Goal: Task Accomplishment & Management: Add Task

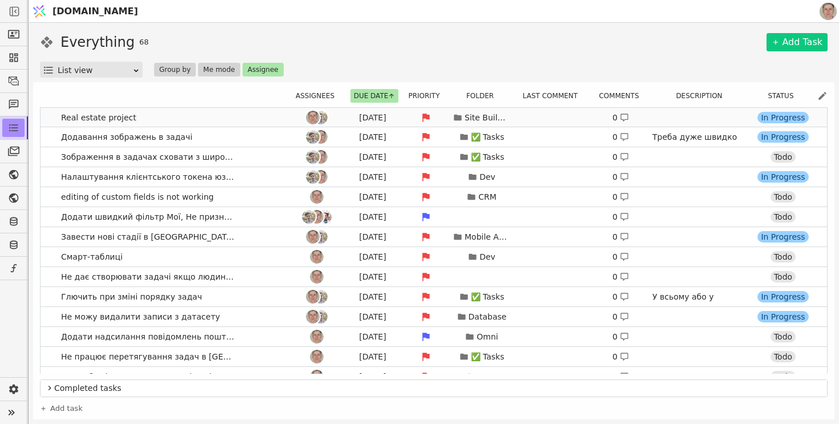
click at [230, 120] on link "Real estate project Aug 20 Site Builder 0 https://app.sv it.one/en/projects/152…" at bounding box center [434, 117] width 787 height 19
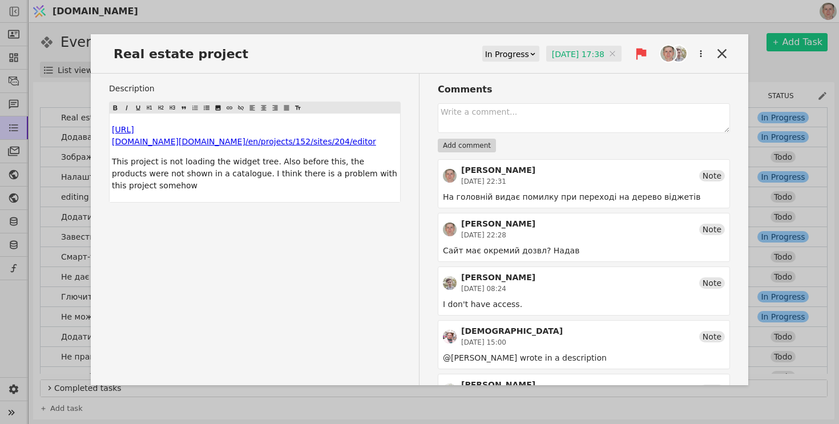
click at [305, 13] on div "Real estate project In Progress 20.08.2025 17:38 20.08.2025 17:38 Description ﻿…" at bounding box center [419, 212] width 839 height 424
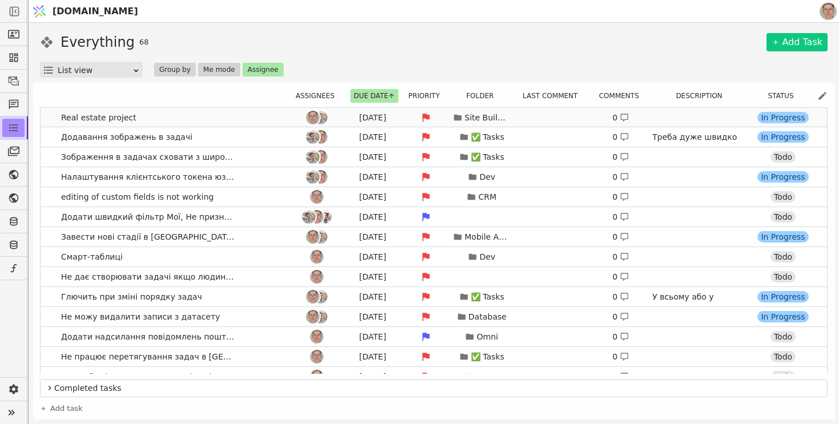
click at [231, 112] on link "Real estate project Aug 20 Site Builder 0 https://app.sv it.one/en/projects/152…" at bounding box center [434, 117] width 787 height 19
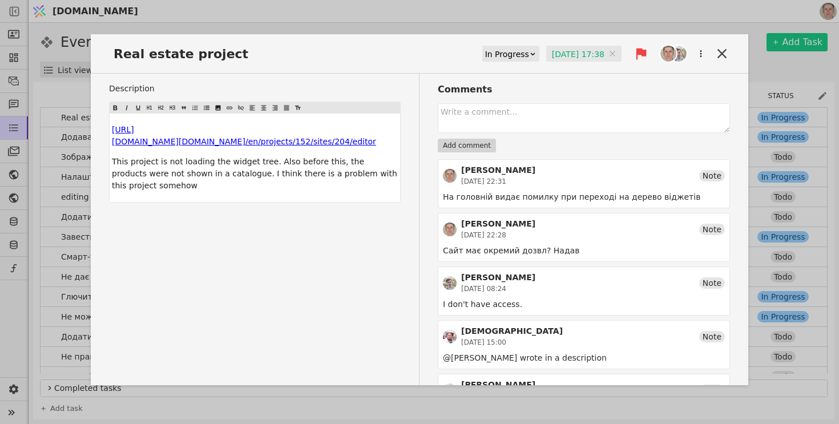
click at [559, 60] on input "20.08.2025 17:38" at bounding box center [583, 54] width 75 height 17
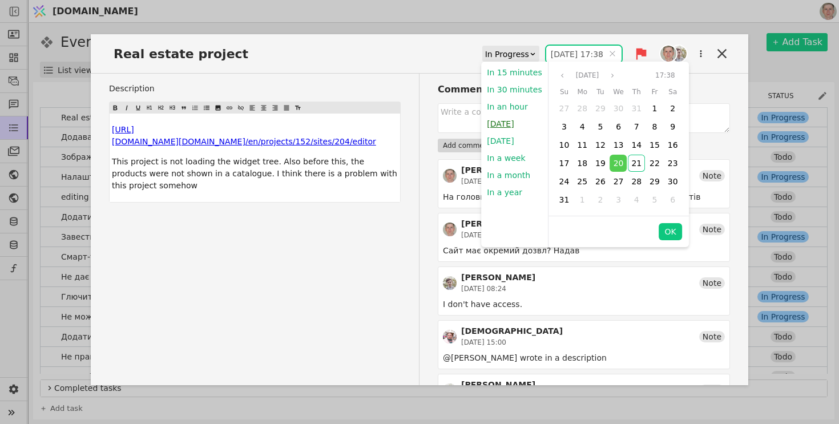
click at [506, 119] on button "Today" at bounding box center [500, 123] width 38 height 17
type input "21.08.2025 07:55"
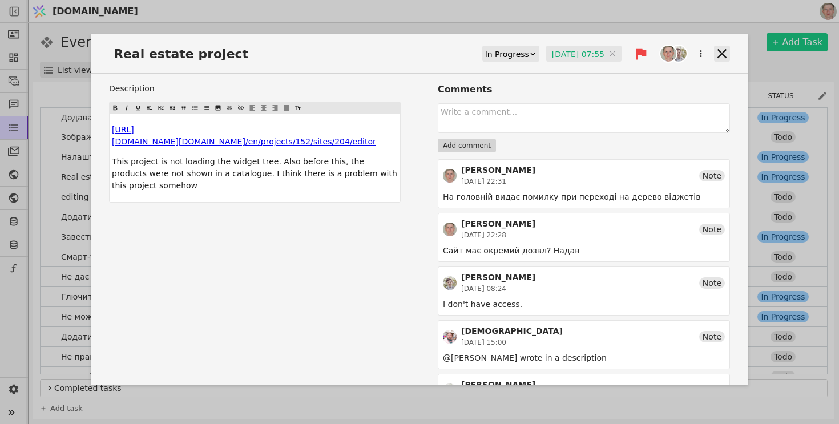
click at [717, 49] on icon at bounding box center [722, 54] width 16 height 16
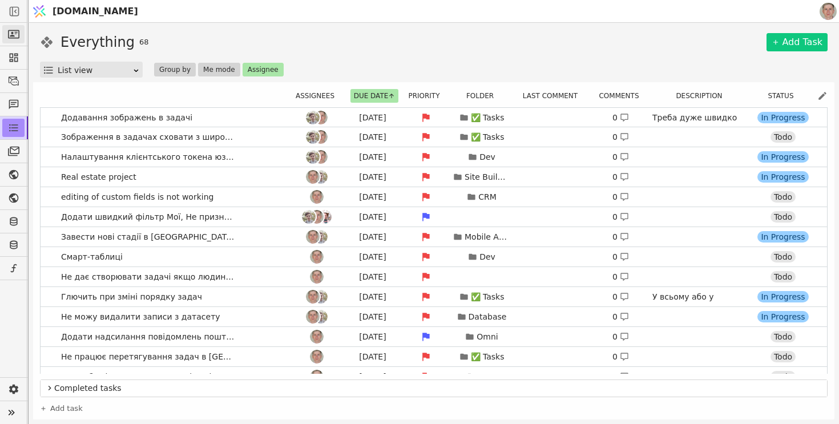
click at [13, 37] on icon at bounding box center [13, 34] width 11 height 11
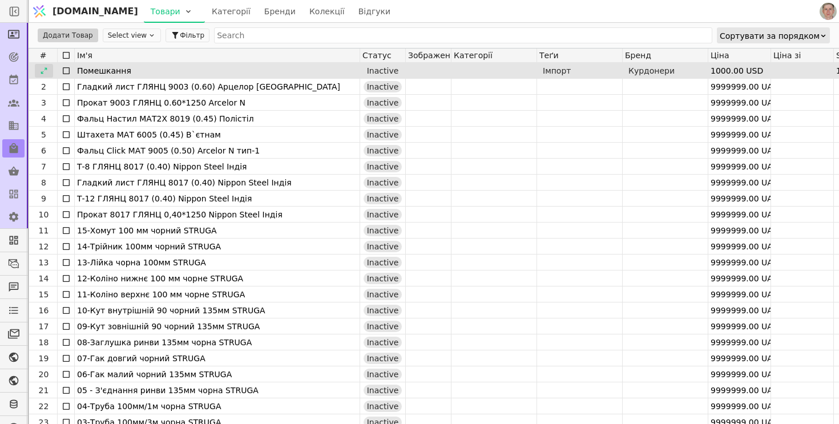
click at [44, 69] on icon at bounding box center [44, 71] width 8 height 8
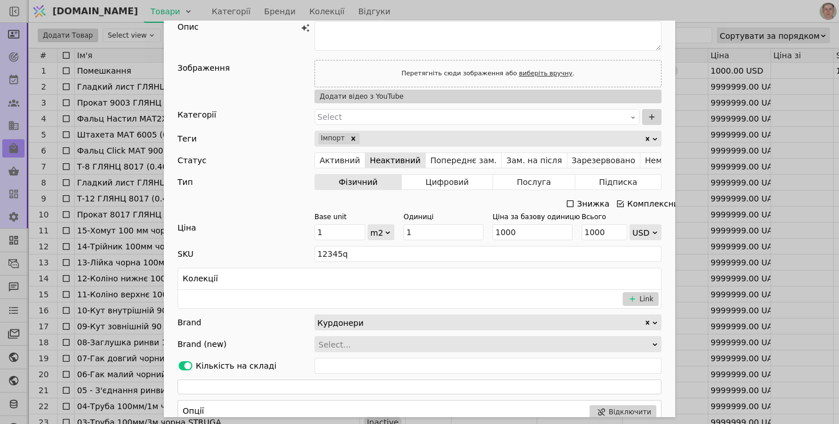
scroll to position [223, 0]
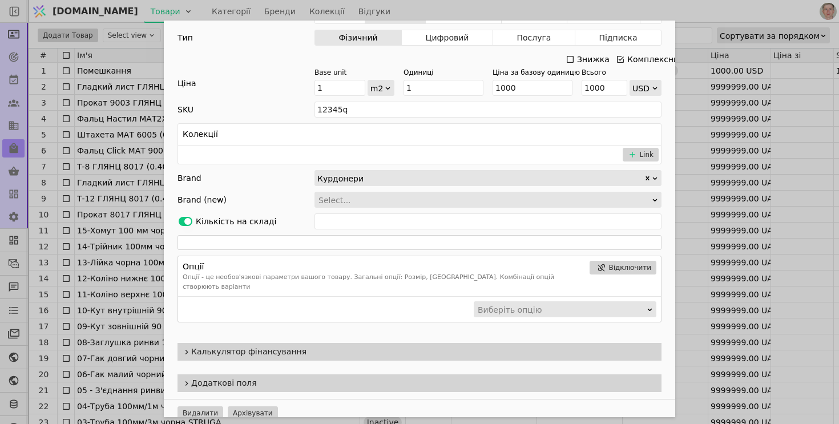
click at [344, 346] on span "Калькулятор фінансування" at bounding box center [424, 352] width 466 height 12
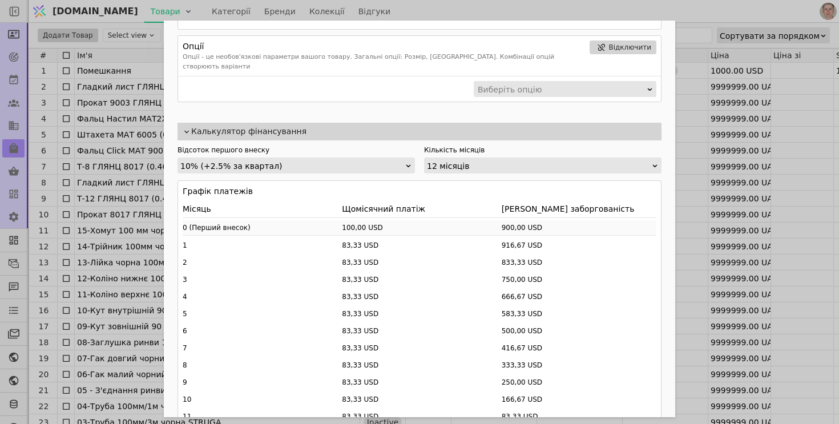
scroll to position [439, 0]
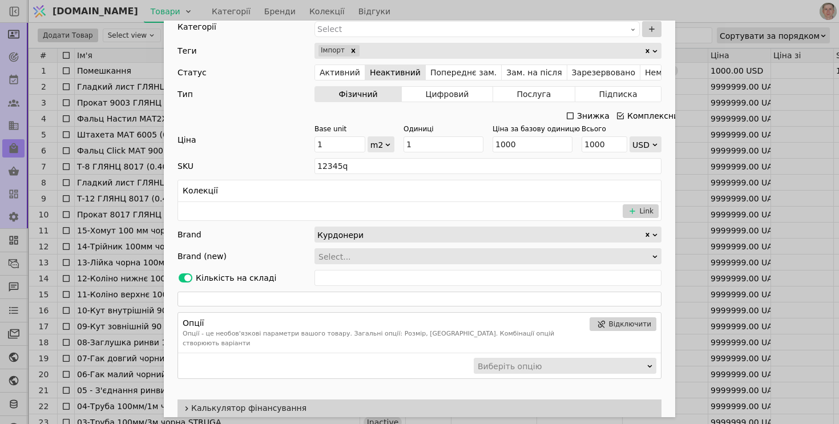
scroll to position [223, 0]
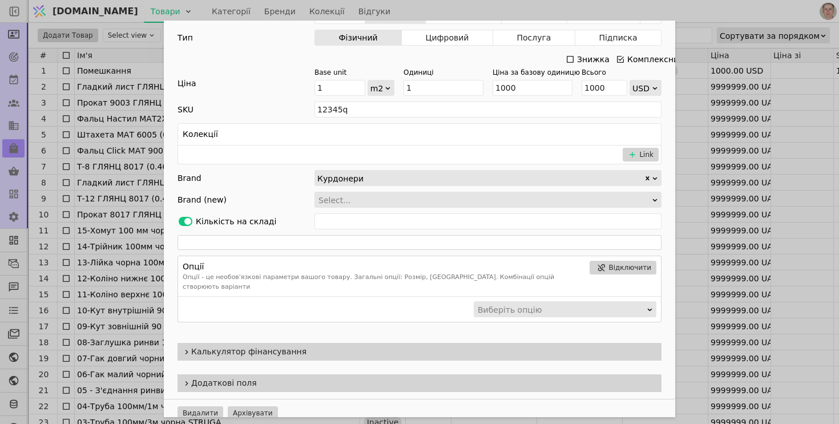
click at [344, 346] on span "Калькулятор фінансування" at bounding box center [424, 352] width 466 height 12
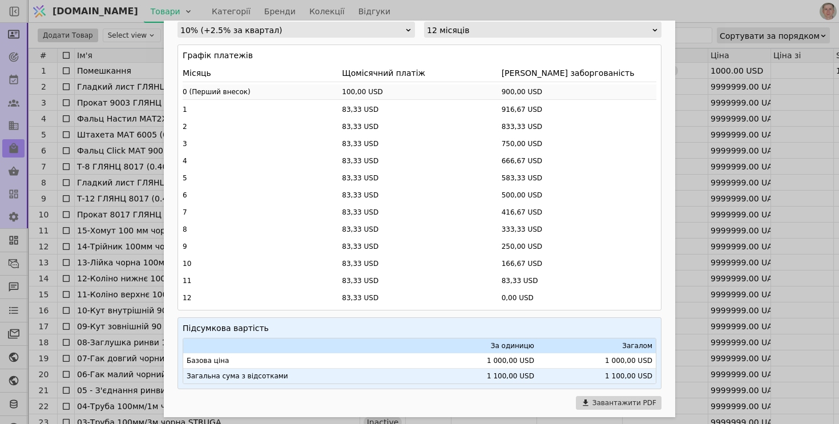
scroll to position [628, 0]
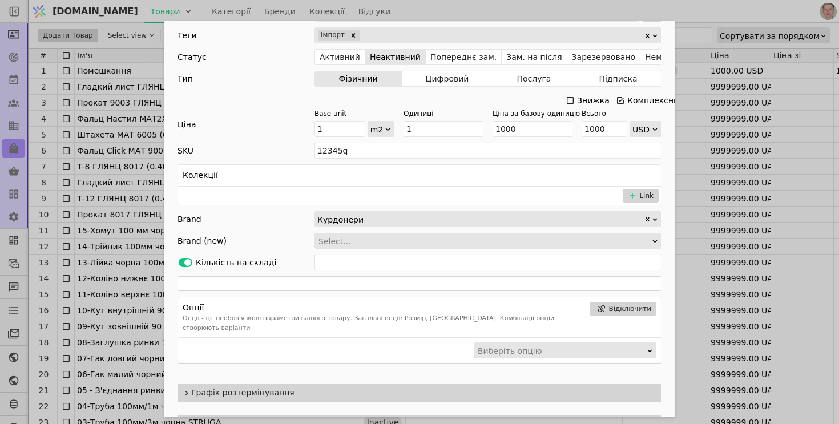
scroll to position [223, 0]
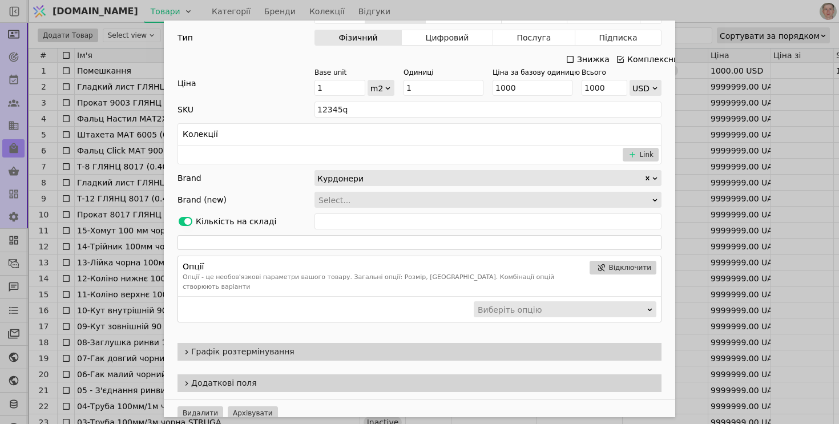
click at [357, 346] on span "Графік розтермінування" at bounding box center [424, 352] width 466 height 12
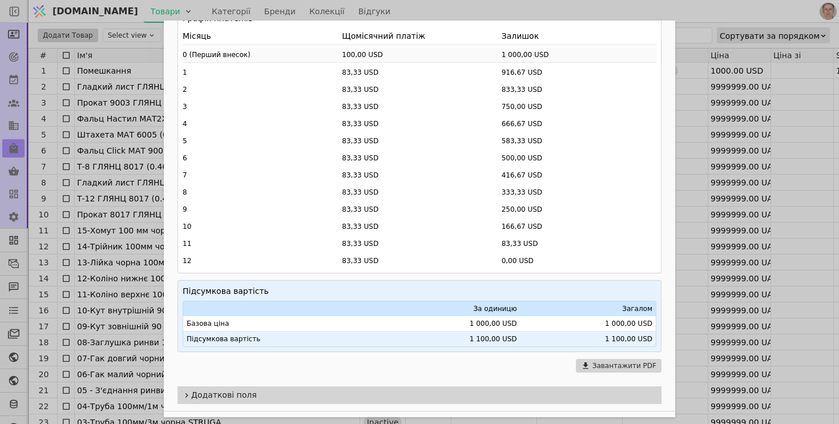
scroll to position [628, 0]
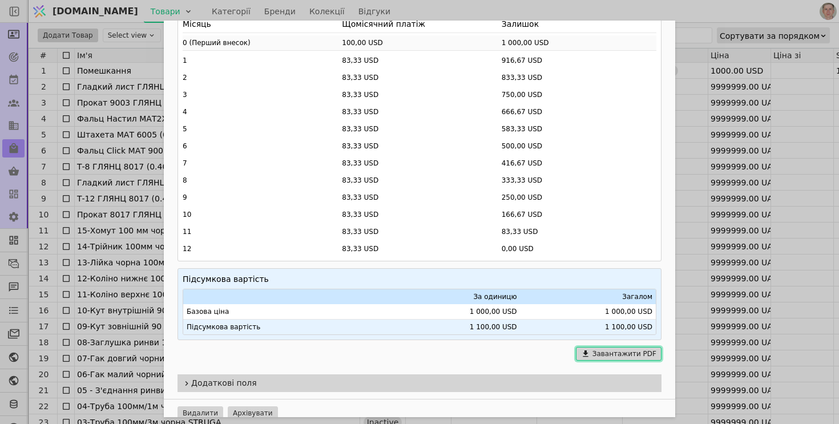
click at [622, 347] on button "Завантажити PDF" at bounding box center [619, 354] width 86 height 14
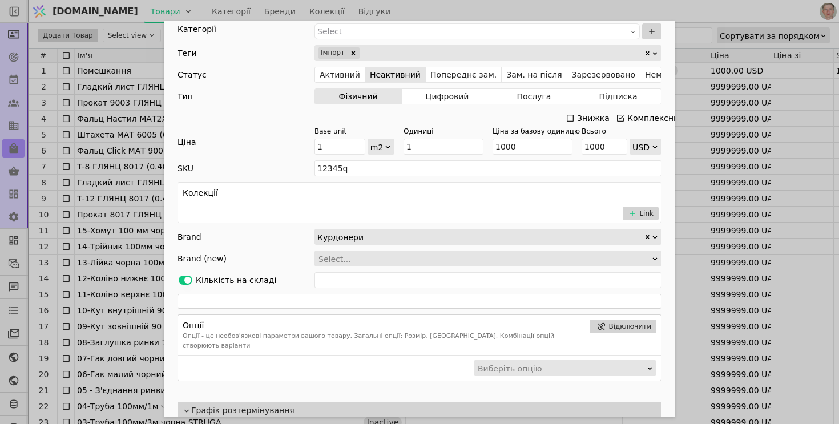
scroll to position [103, 0]
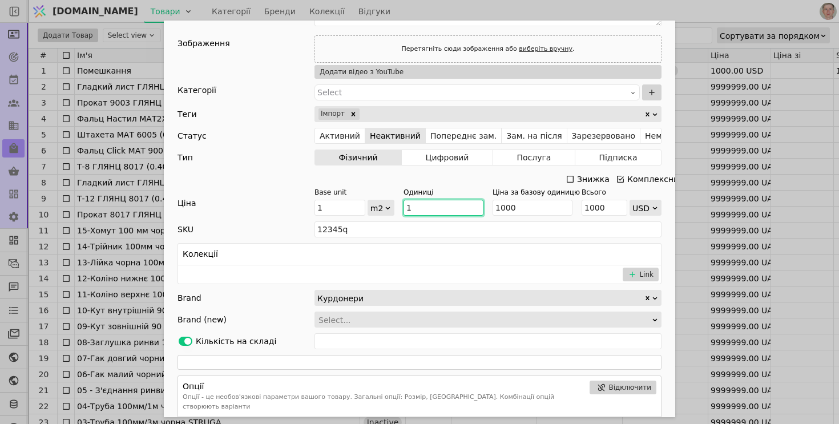
click at [429, 209] on input "1" at bounding box center [444, 208] width 80 height 16
type input "10"
type input "10000"
type input "100"
type input "100000"
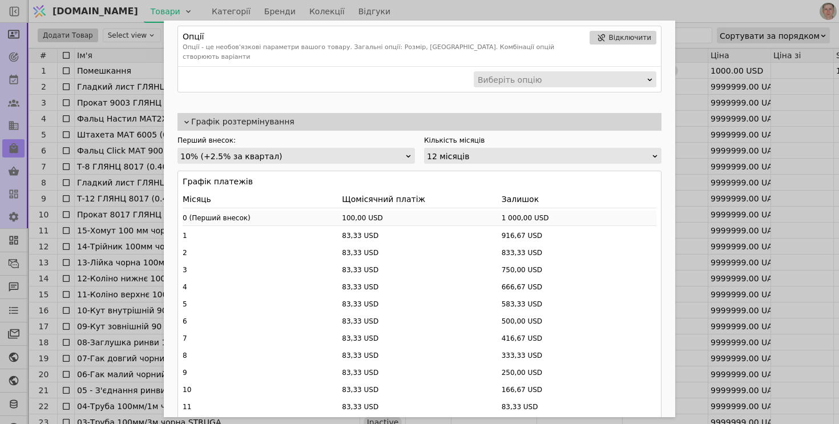
scroll to position [438, 0]
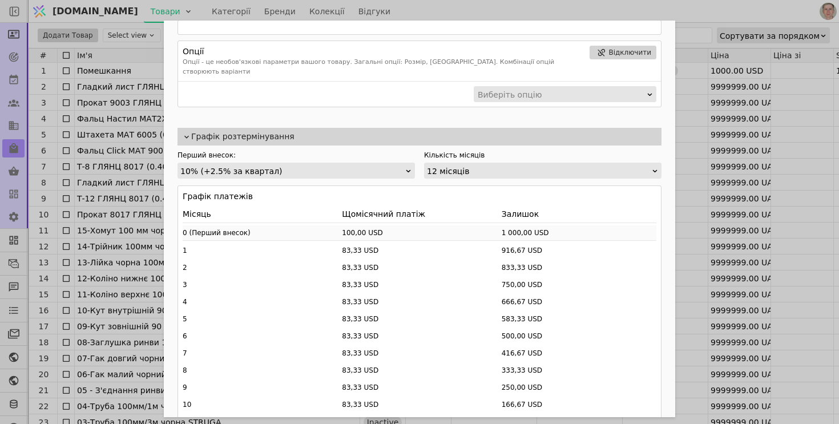
type input "100"
click at [641, 131] on span "Графік розтермінування" at bounding box center [424, 137] width 466 height 12
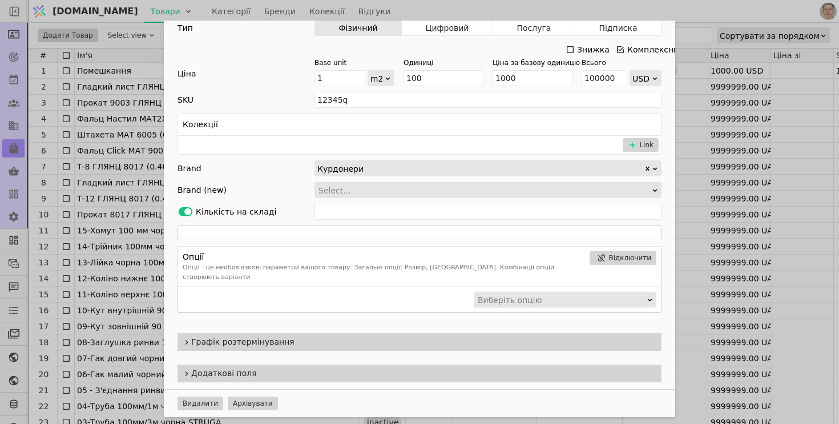
scroll to position [223, 0]
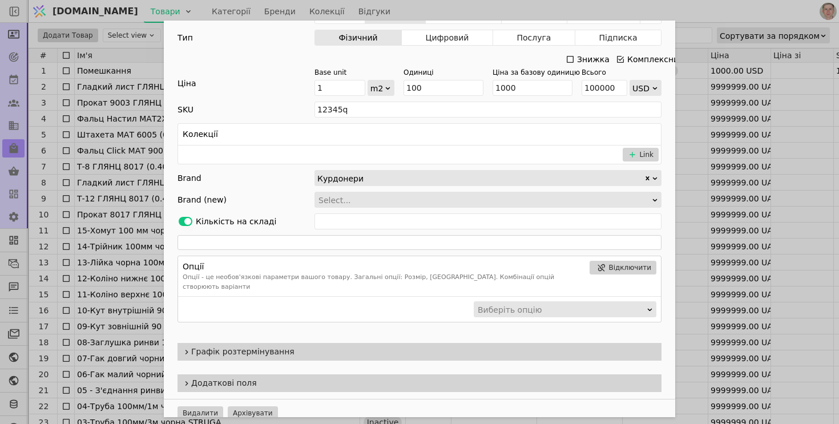
click at [592, 346] on span "Графік розтермінування" at bounding box center [424, 352] width 466 height 12
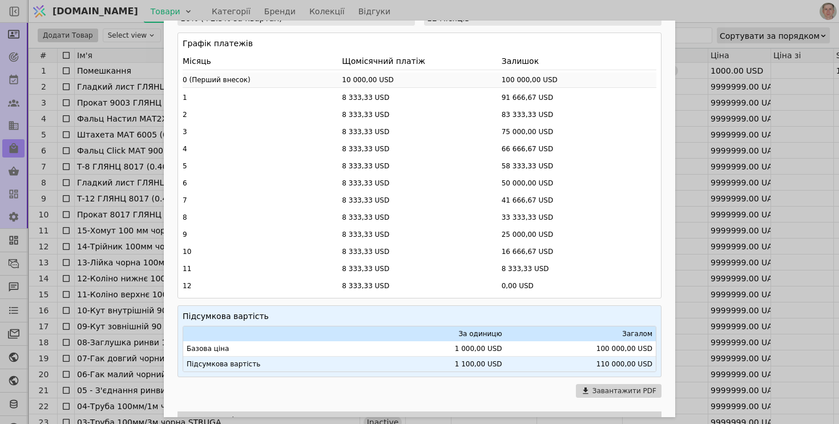
scroll to position [628, 0]
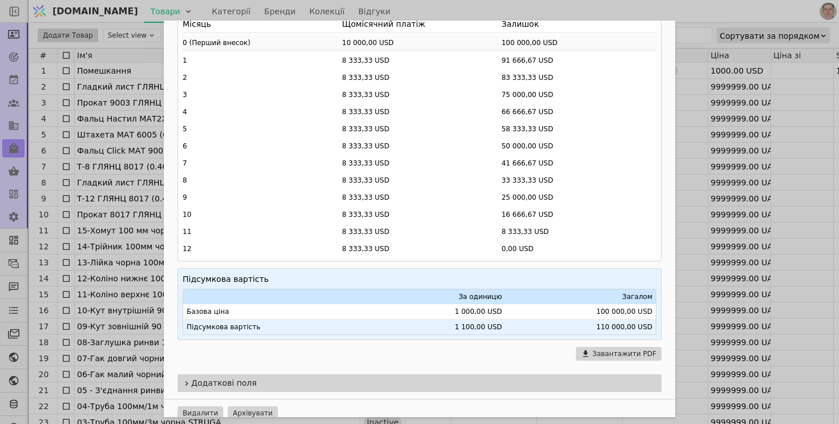
click at [686, 71] on div "Ім'я Помешкання Accounting ID: 000004856 Посилання Опис Зображення Перетягніть …" at bounding box center [419, 212] width 839 height 424
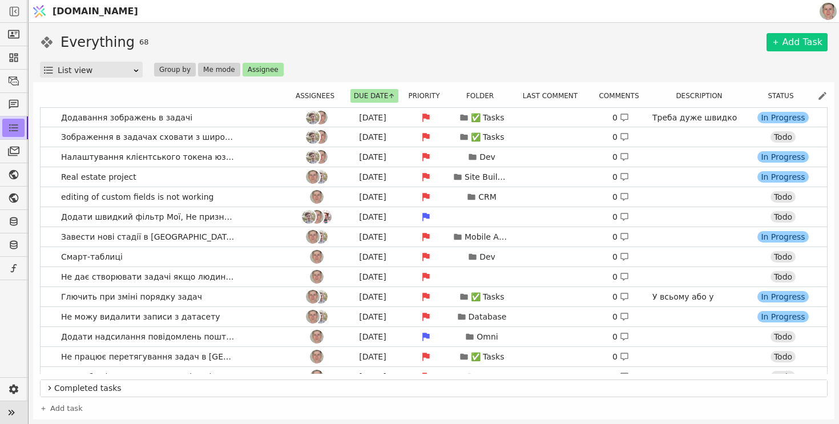
click at [17, 413] on icon at bounding box center [11, 413] width 16 height 16
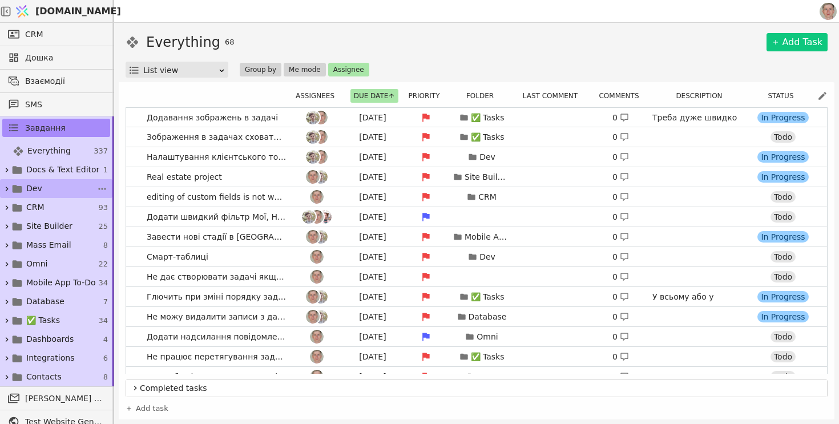
click at [73, 192] on link "Dev 66" at bounding box center [56, 188] width 112 height 19
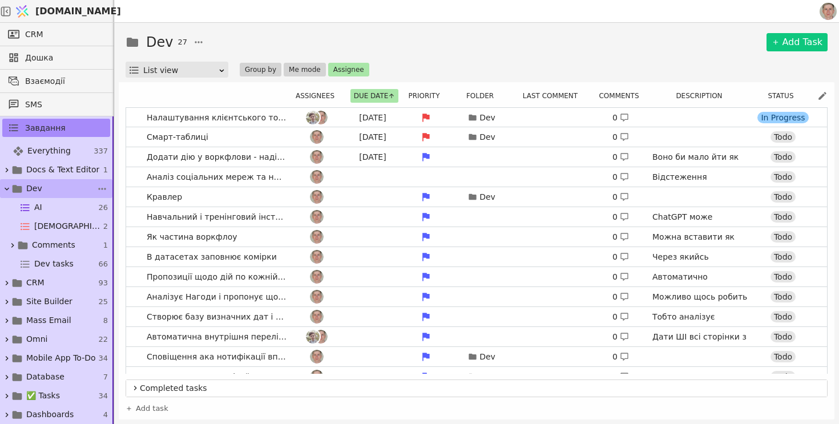
click at [39, 195] on link "Dev 66" at bounding box center [56, 188] width 112 height 19
click at [790, 48] on link "Add Task" at bounding box center [797, 42] width 61 height 18
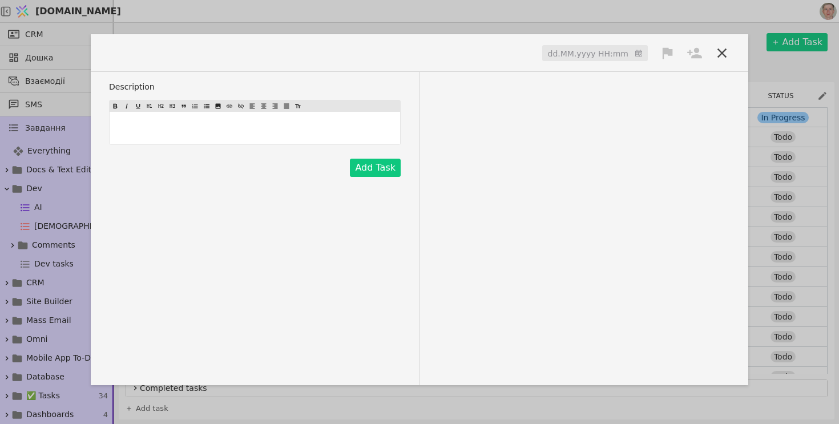
click at [136, 54] on span at bounding box center [143, 52] width 69 height 19
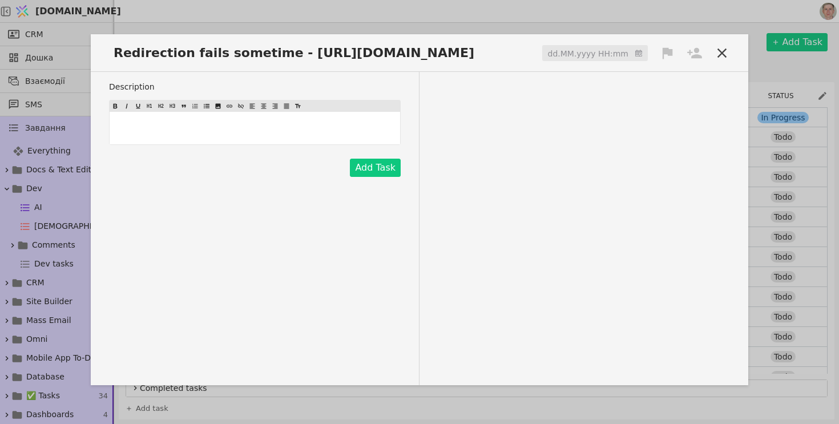
drag, startPoint x: 331, startPoint y: 58, endPoint x: 418, endPoint y: 53, distance: 86.9
click at [418, 53] on body "[DOMAIN_NAME] CRM Дошка Взаємодії SMS Завдання Everything 337 Docs & Text Edito…" at bounding box center [419, 212] width 839 height 424
copy span "[DOMAIN_NAME]"
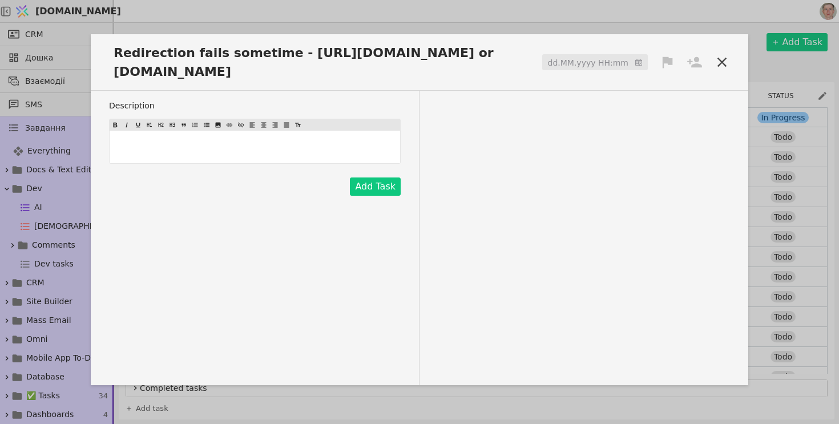
click at [615, 57] on input at bounding box center [595, 62] width 106 height 17
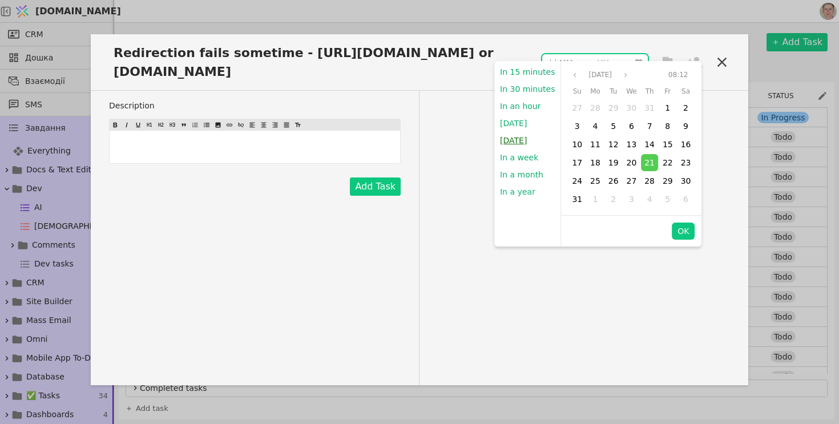
click at [517, 142] on button "[DATE]" at bounding box center [513, 140] width 38 height 17
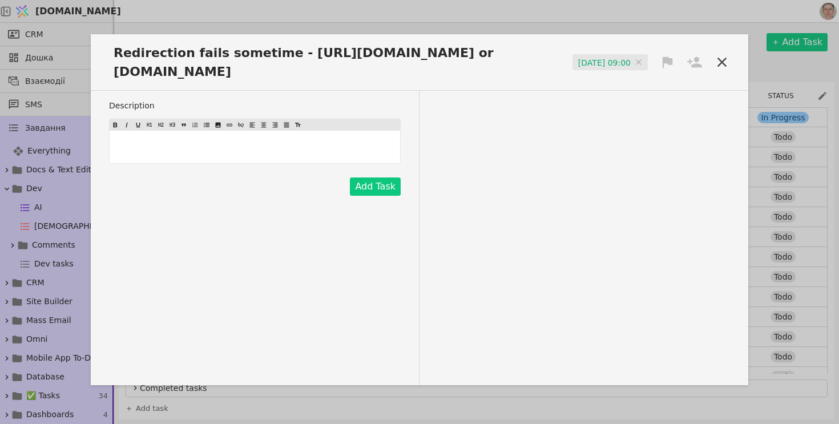
click at [667, 57] on icon at bounding box center [668, 62] width 10 height 11
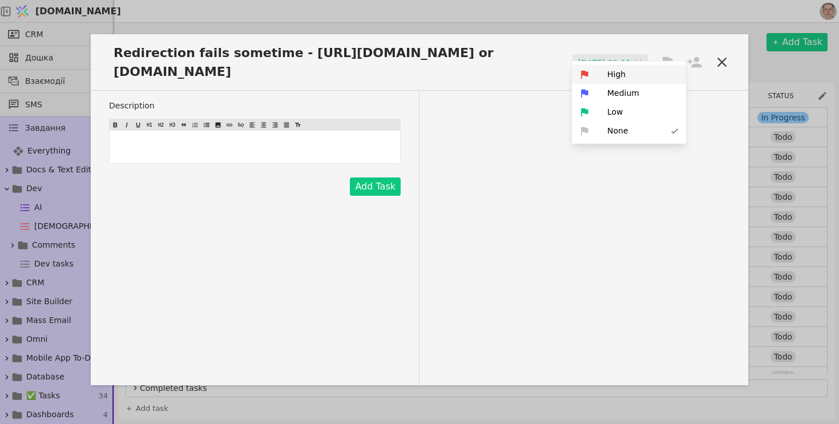
click at [626, 72] on div "High" at bounding box center [629, 74] width 114 height 19
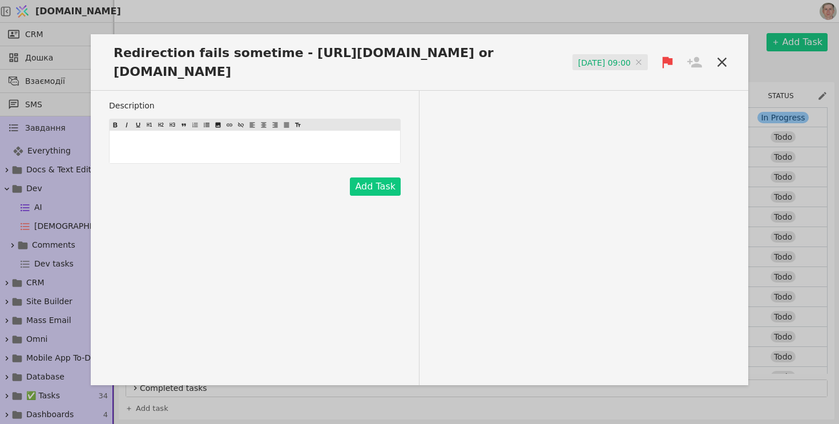
click at [697, 57] on icon at bounding box center [694, 62] width 15 height 11
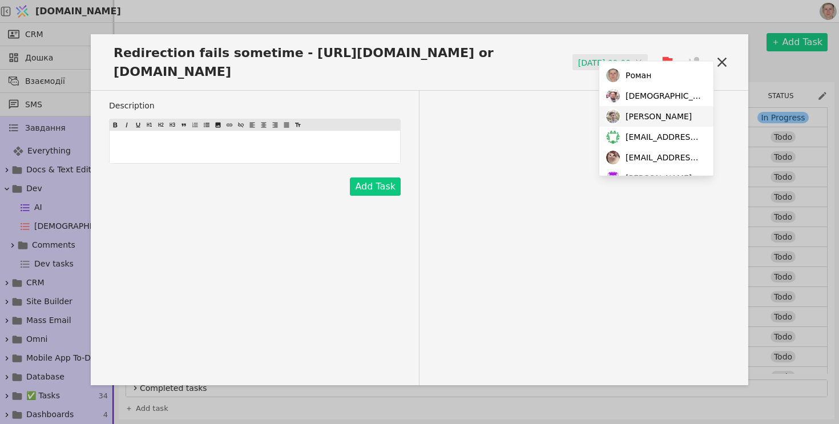
click at [638, 121] on span "[PERSON_NAME]" at bounding box center [659, 116] width 66 height 12
click at [383, 178] on button "Add Task" at bounding box center [375, 187] width 51 height 18
